Goal: Transaction & Acquisition: Purchase product/service

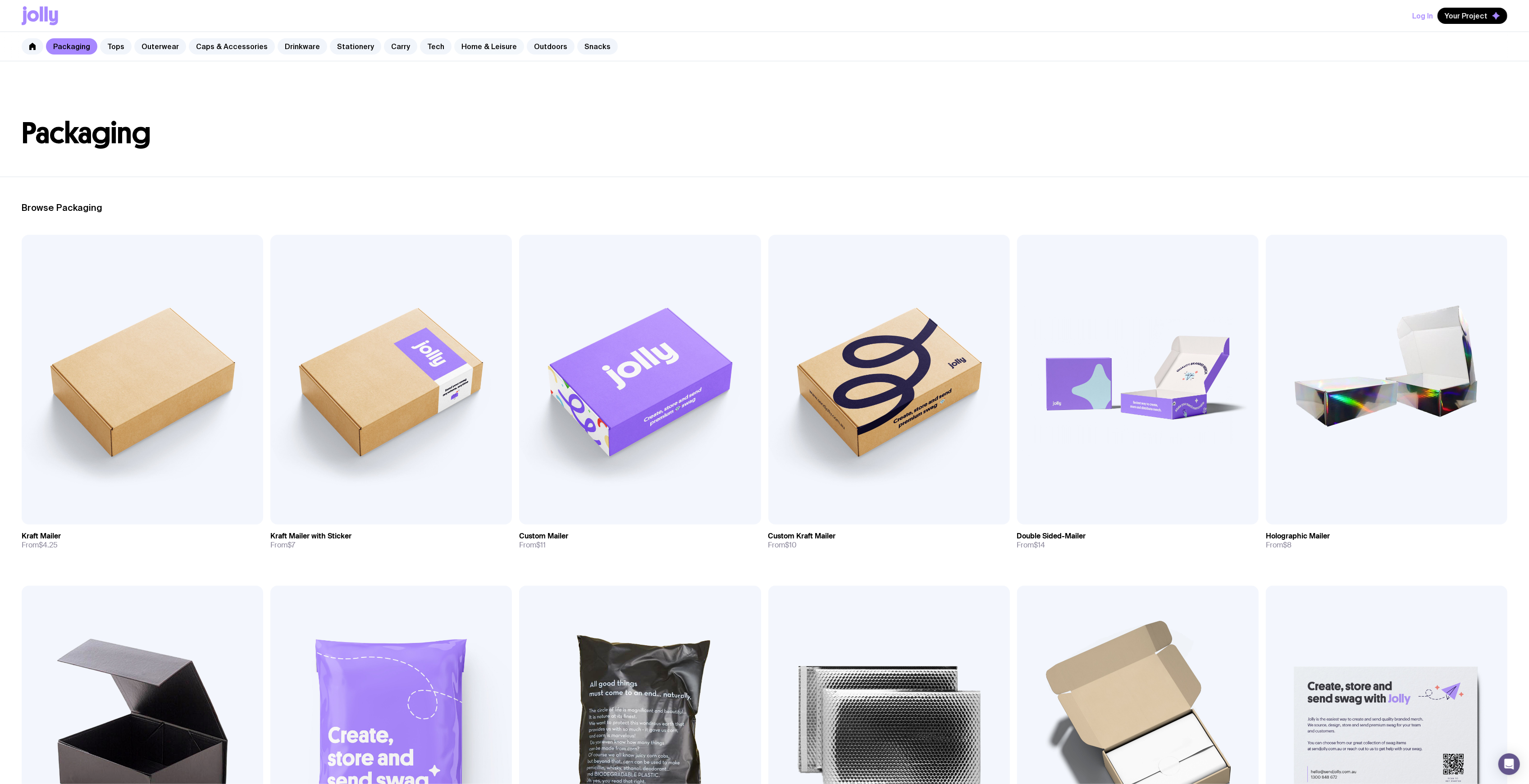
click at [493, 49] on link "Home & Leisure" at bounding box center [489, 46] width 70 height 16
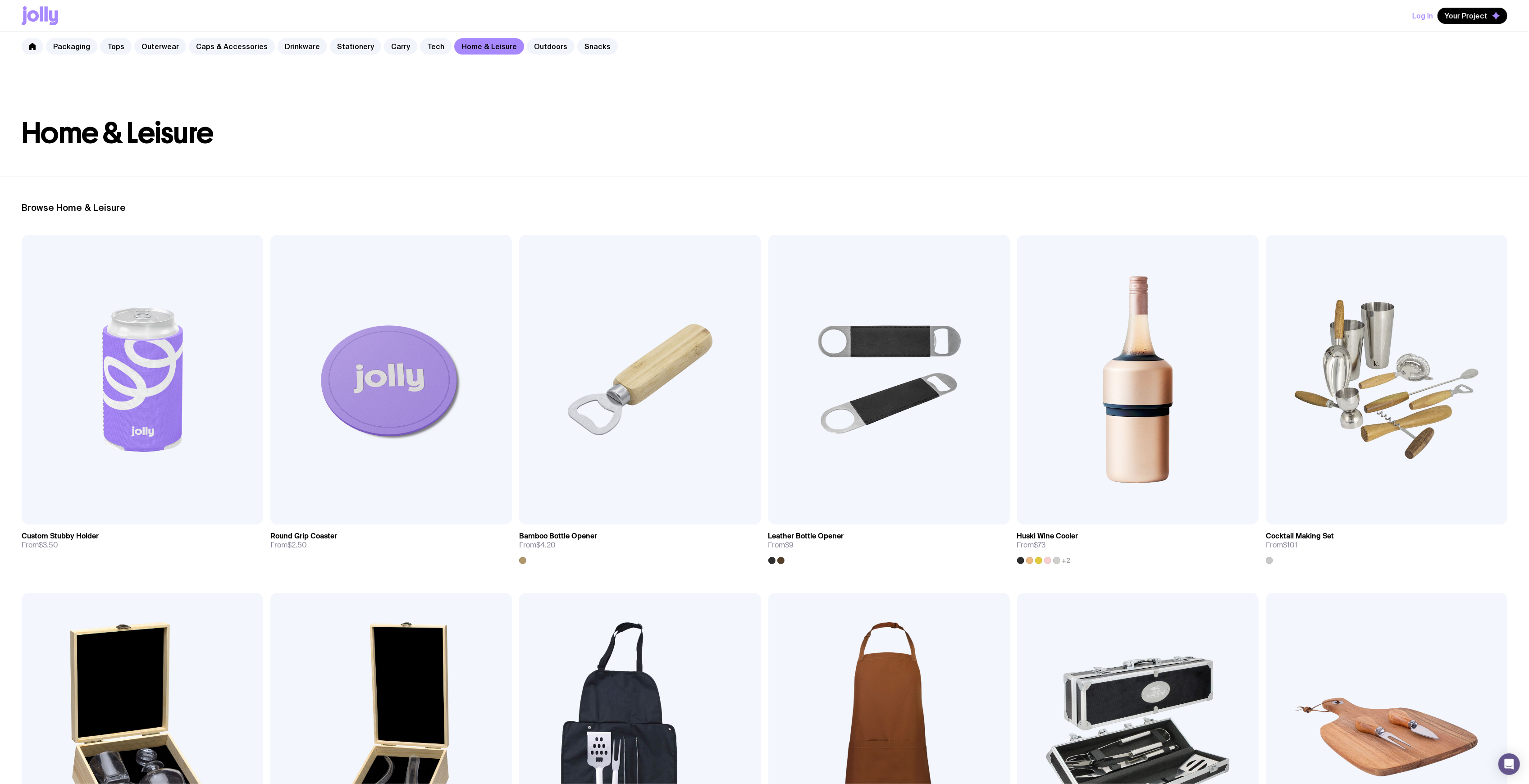
scroll to position [420, 0]
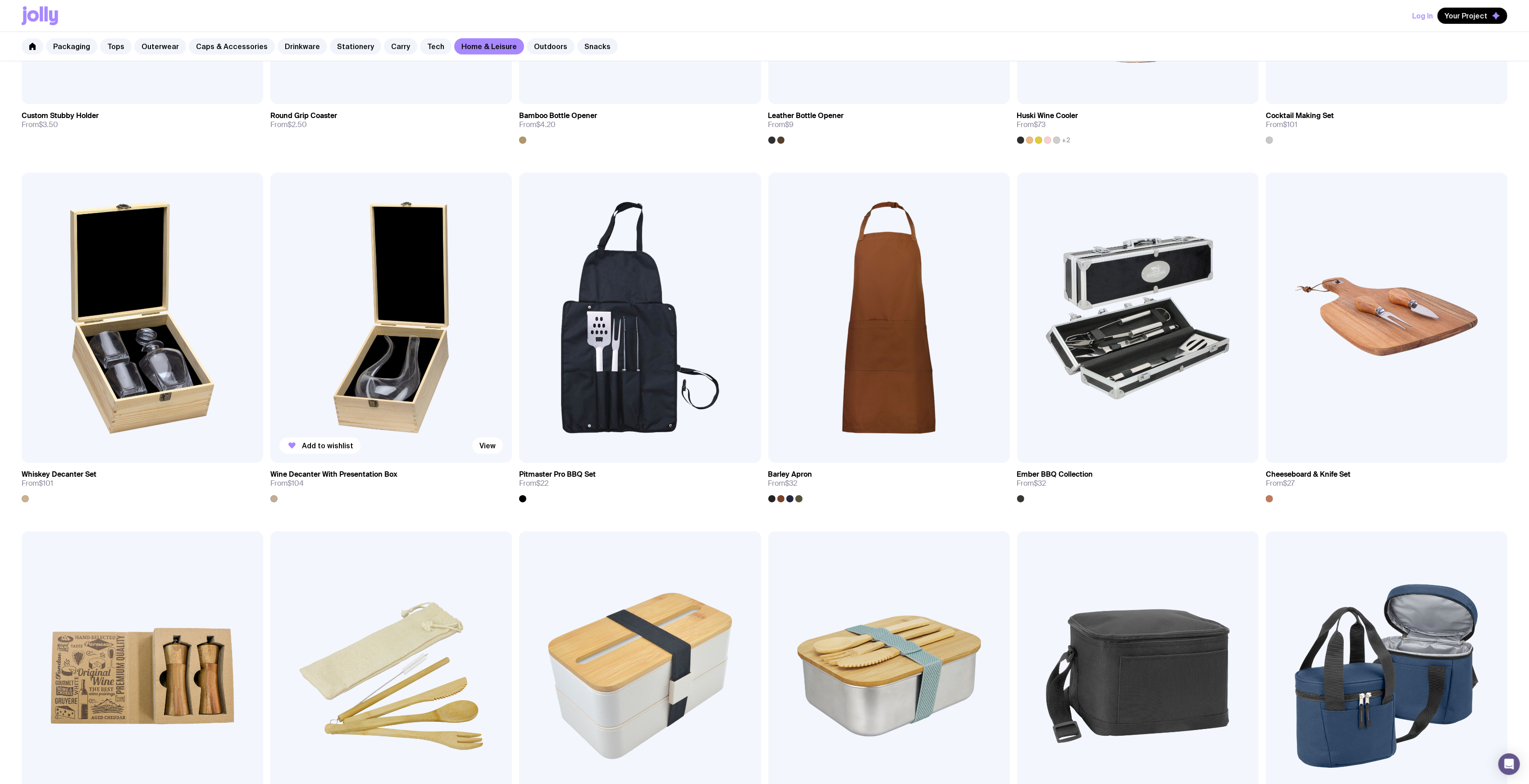
click at [386, 350] on img at bounding box center [391, 318] width 242 height 290
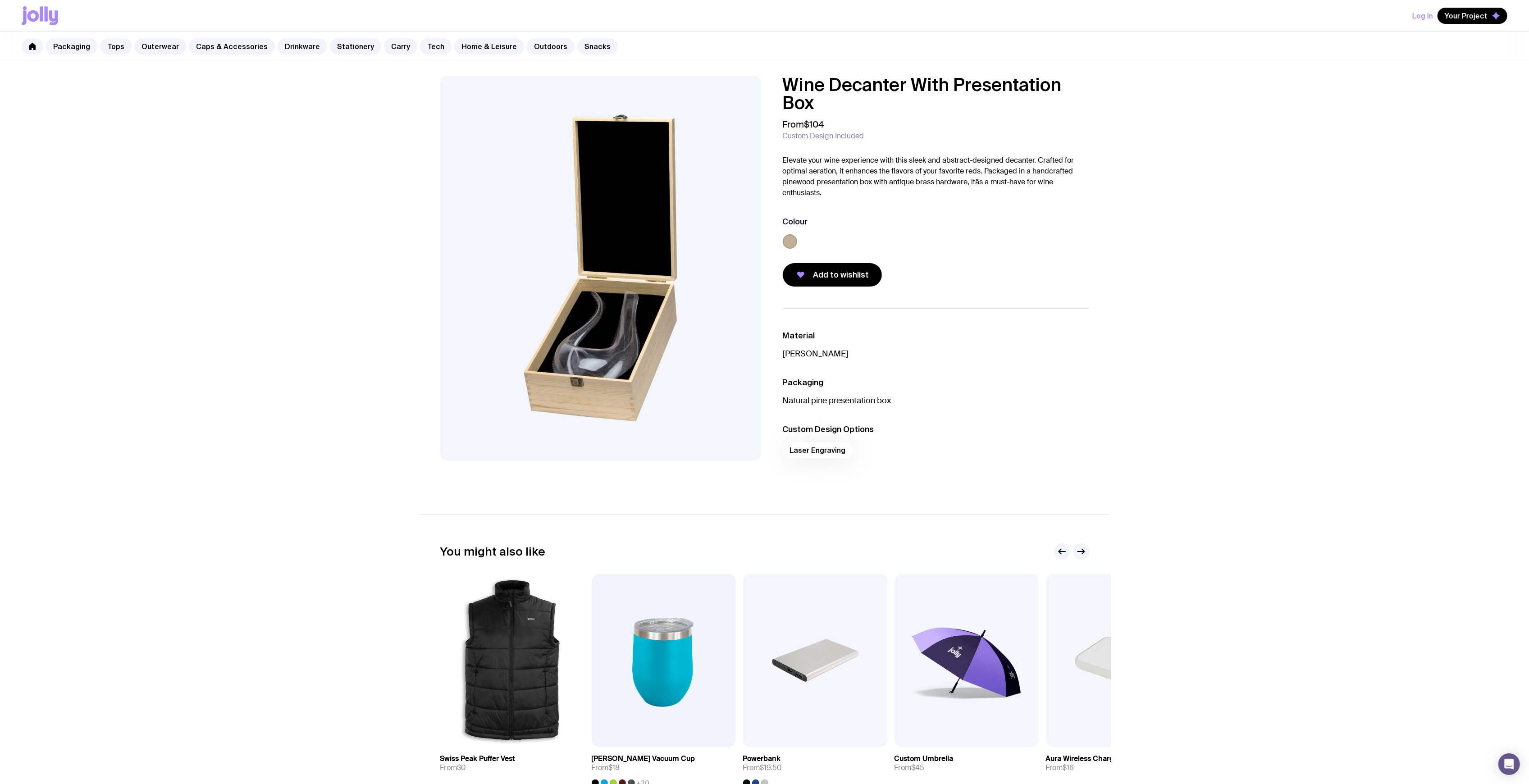
click at [1221, 321] on div "Wine Decanter With Presentation Box From $104 Custom Design Included Elevate yo…" at bounding box center [764, 445] width 1529 height 769
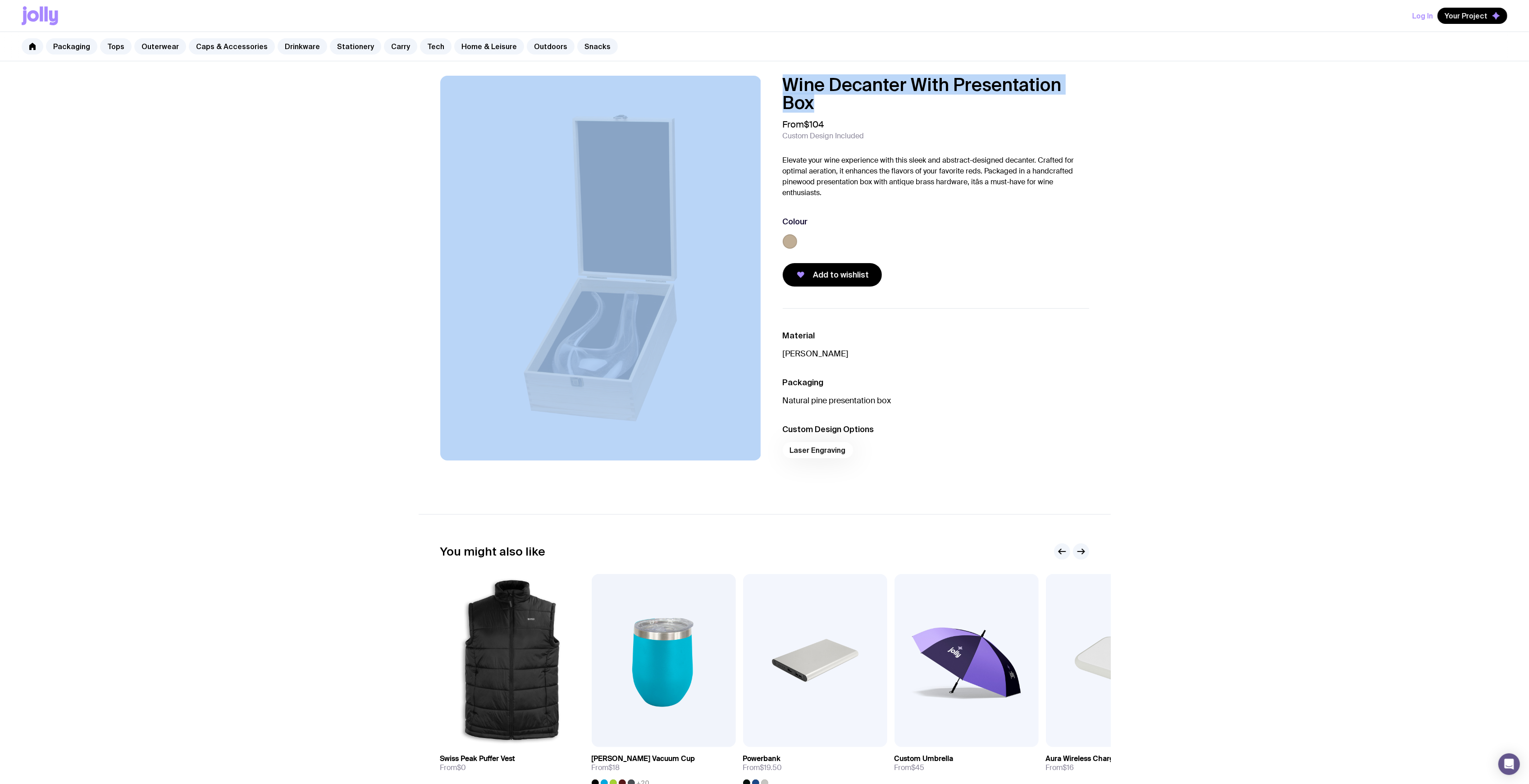
drag, startPoint x: 772, startPoint y: 89, endPoint x: 764, endPoint y: 77, distance: 14.4
click at [765, 77] on div "Wine Decanter With Presentation Box From $104 Custom Design Included Elevate yo…" at bounding box center [764, 281] width 692 height 410
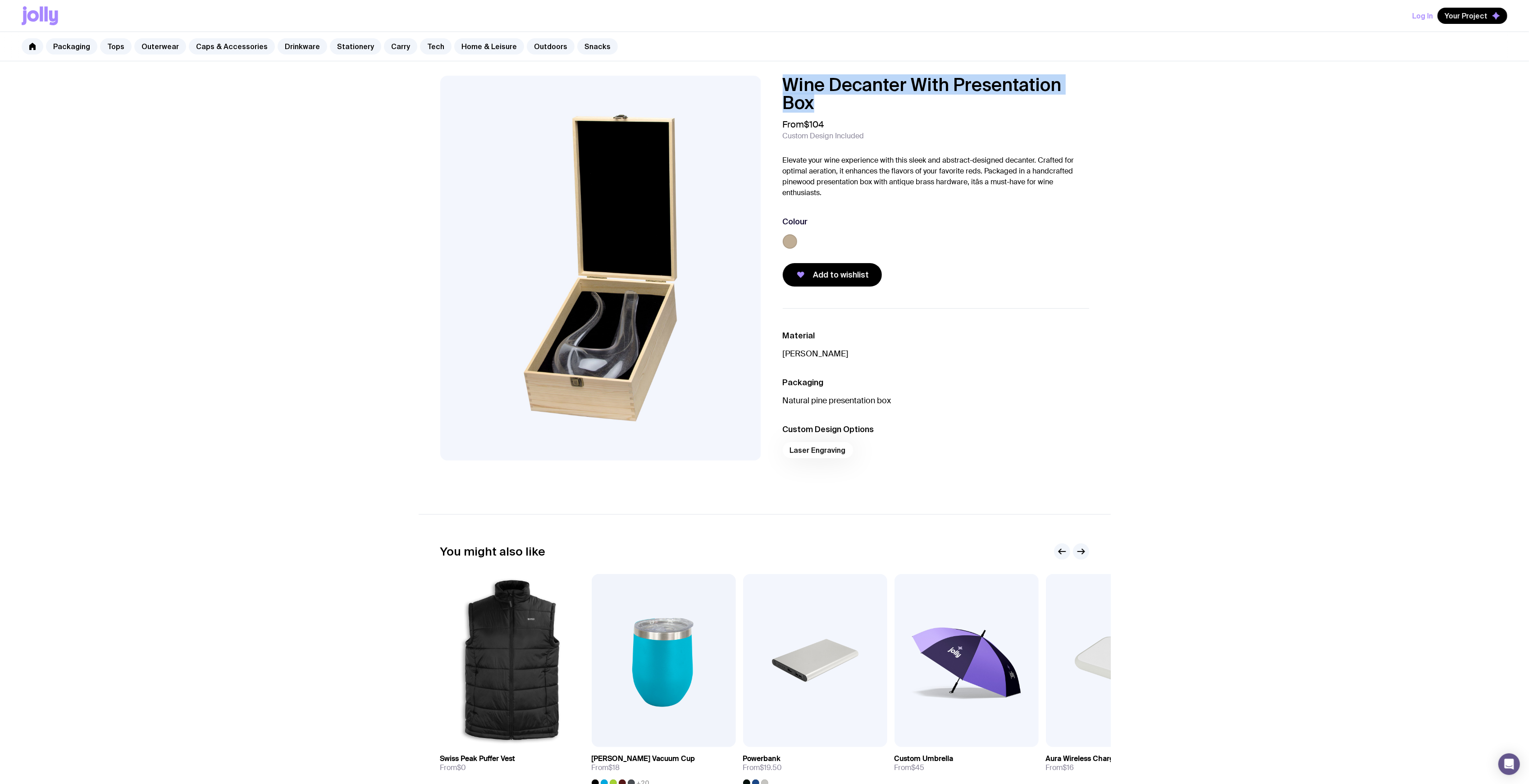
copy h1 "Wine Decanter With Presentation Box"
